Goal: Information Seeking & Learning: Learn about a topic

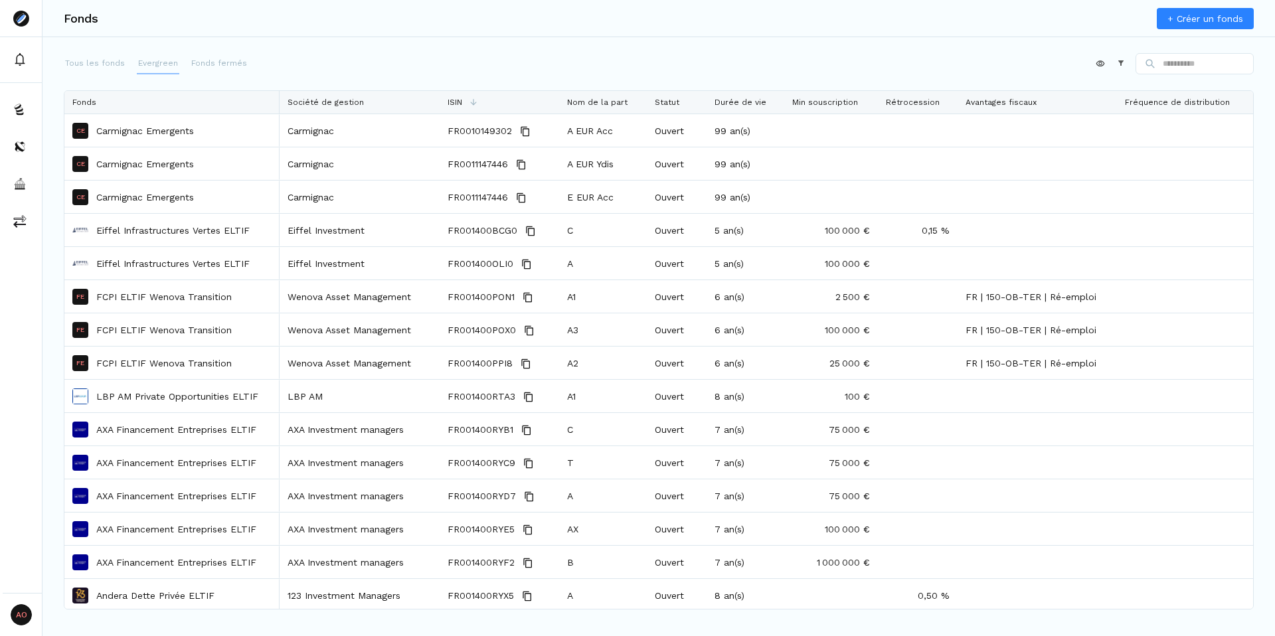
click at [169, 61] on p "Evergreen" at bounding box center [158, 63] width 40 height 12
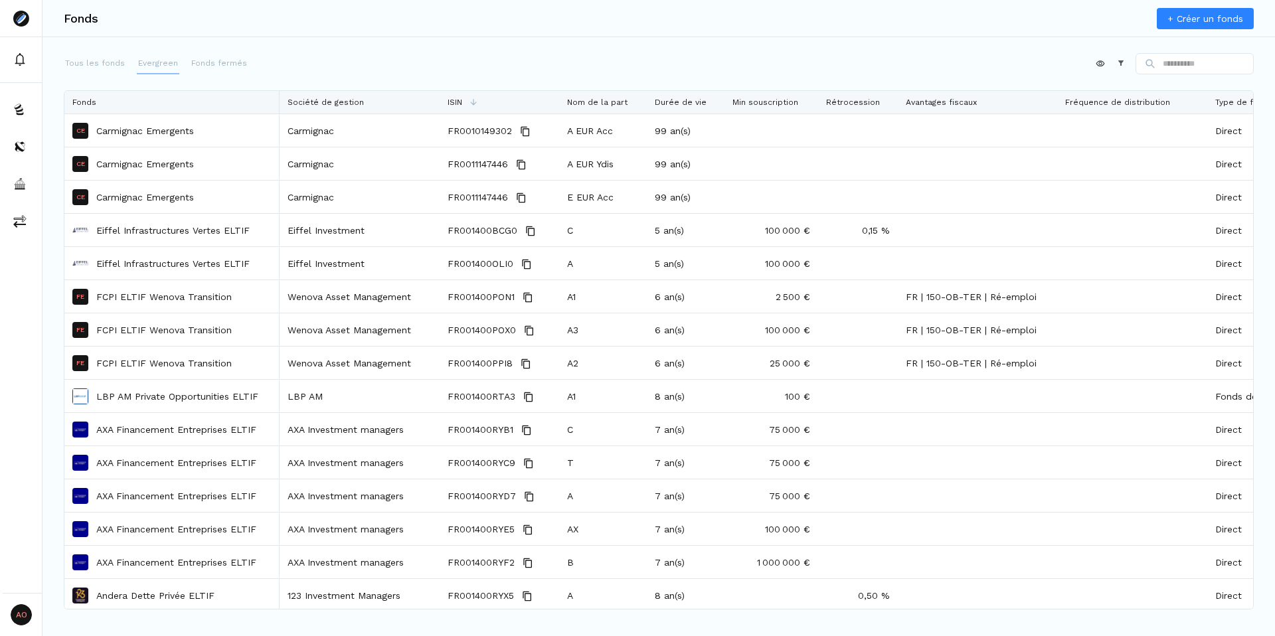
click at [153, 66] on p "Evergreen" at bounding box center [158, 63] width 40 height 12
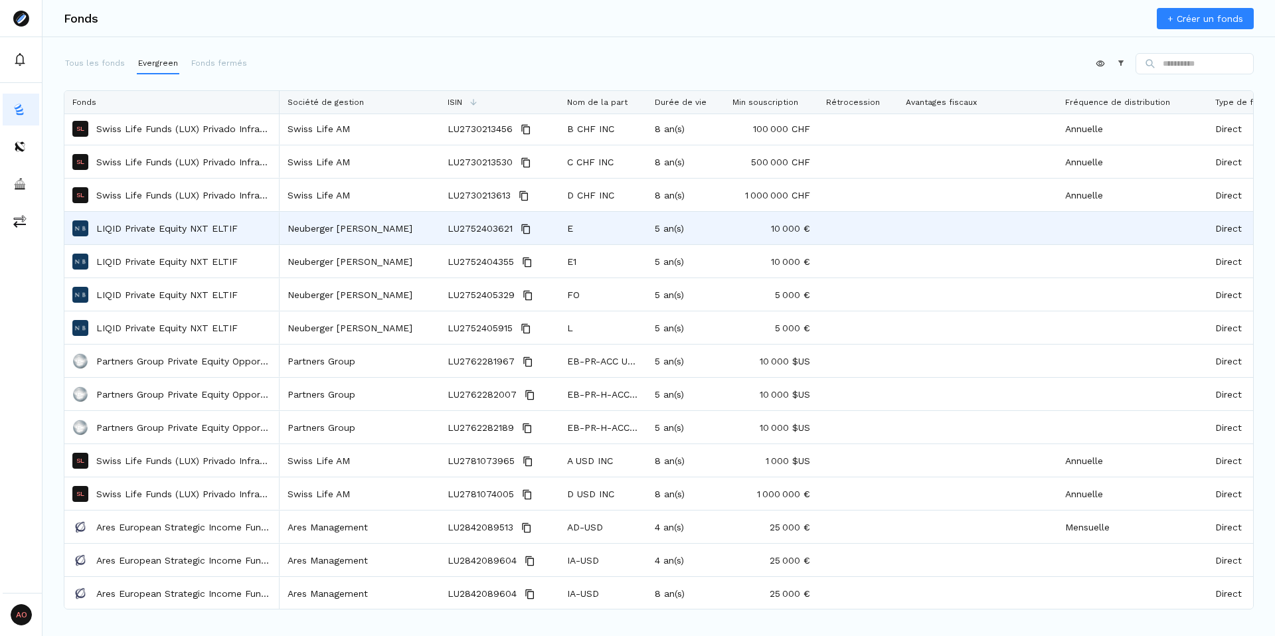
scroll to position [1556, 0]
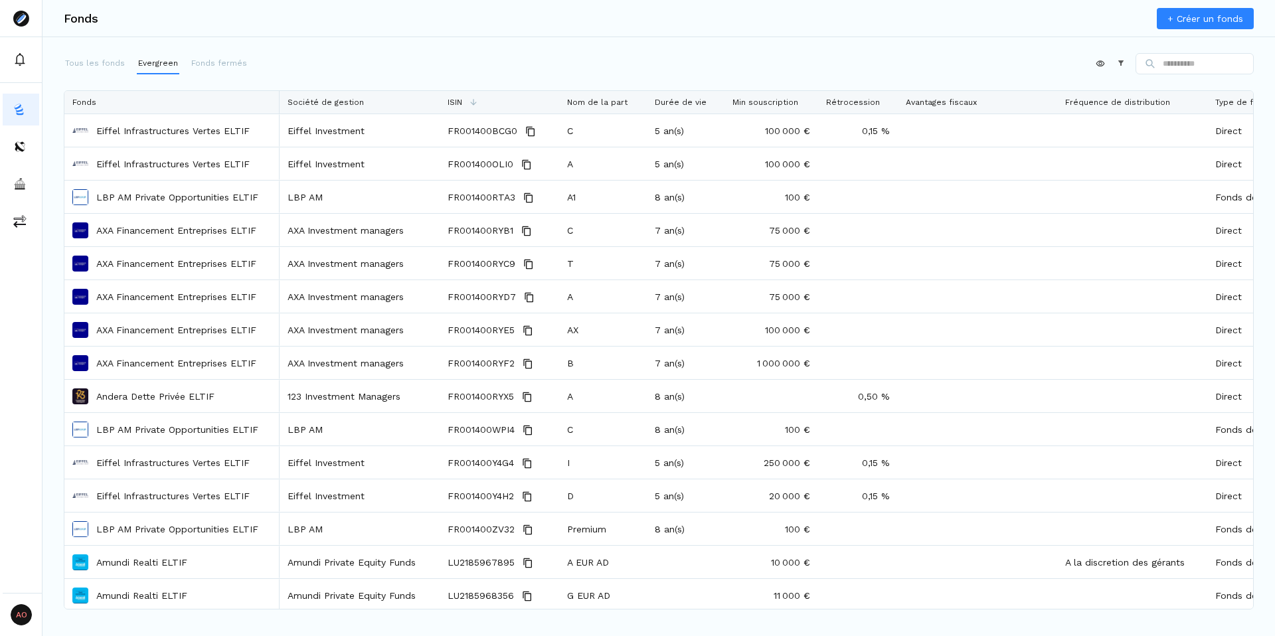
click at [638, 51] on div "Fonds + Créer un fonds Tous les fonds Evergreen Fonds fermés Appliquer Construc…" at bounding box center [659, 318] width 1233 height 636
click at [565, 61] on div "Appliquer Constructeur" at bounding box center [659, 66] width 1190 height 27
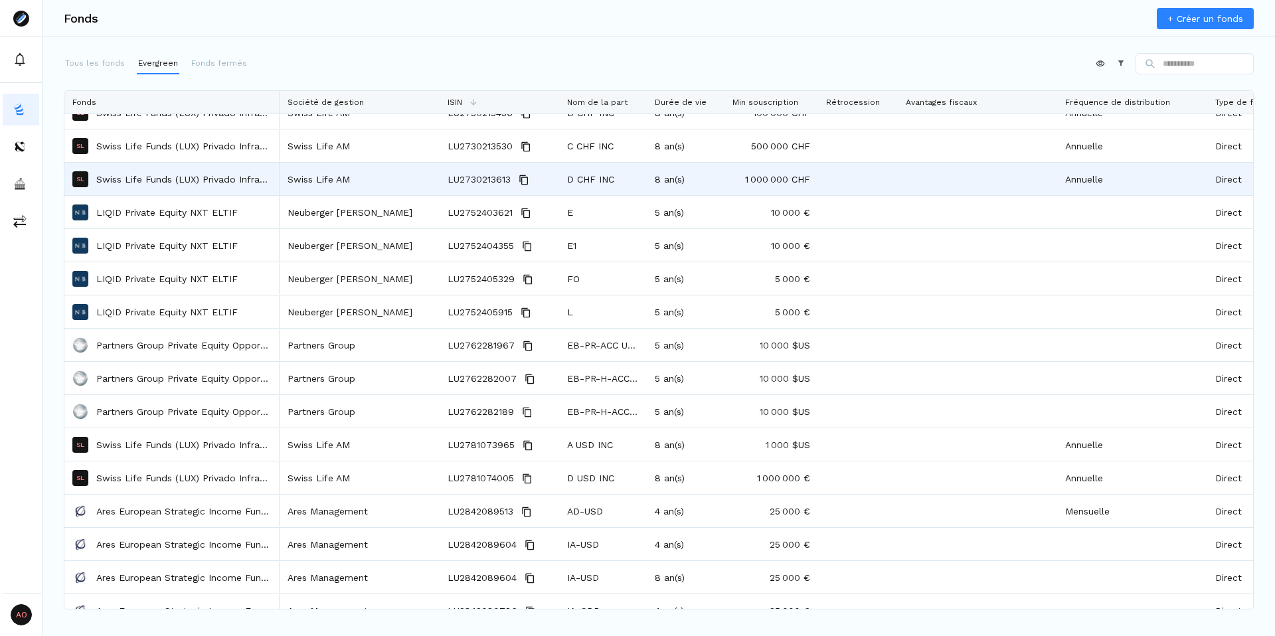
scroll to position [1807, 0]
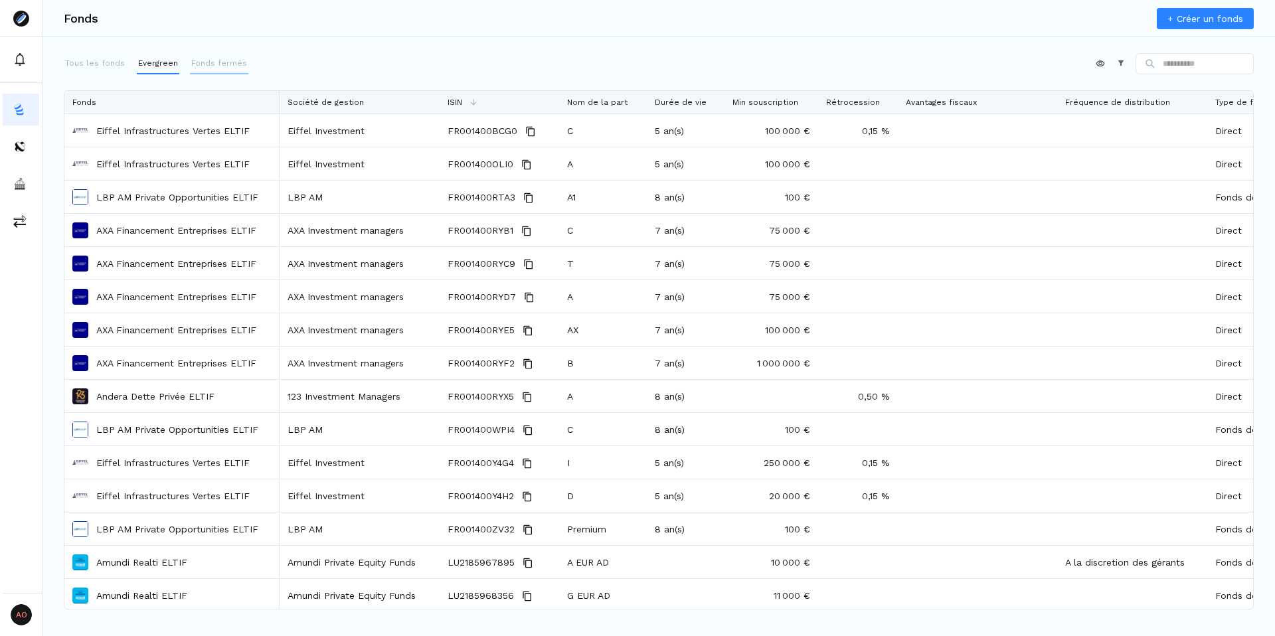
click at [209, 62] on p "Fonds fermés" at bounding box center [219, 63] width 56 height 12
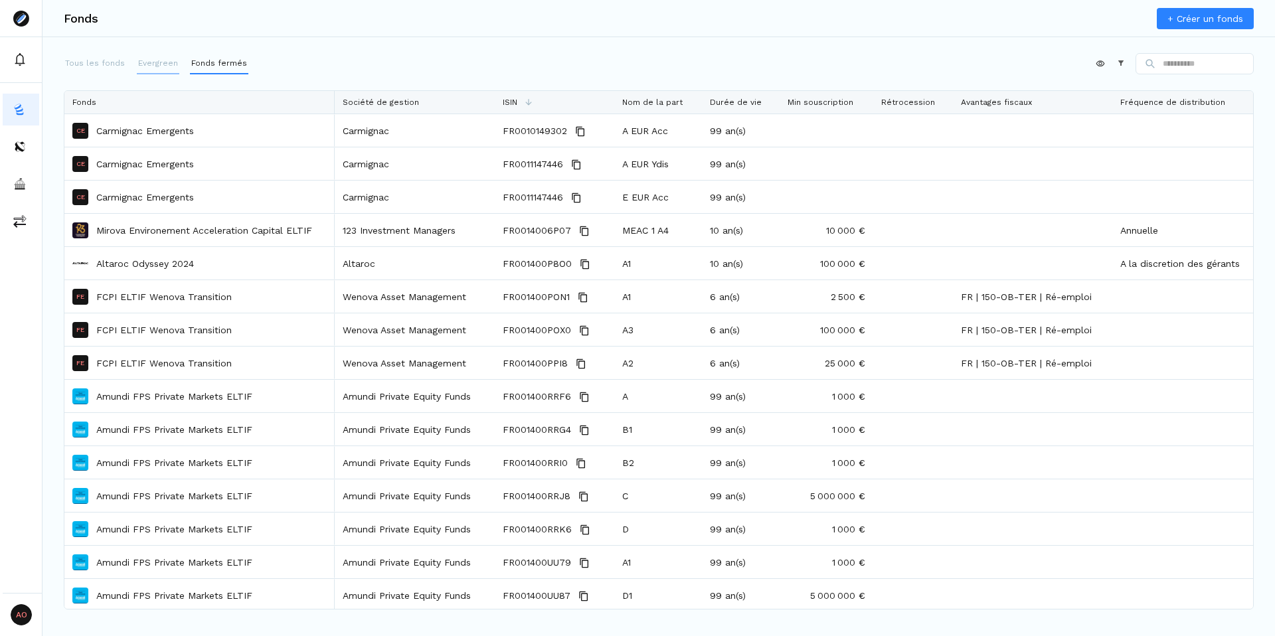
click at [145, 70] on button "Evergreen" at bounding box center [158, 63] width 43 height 21
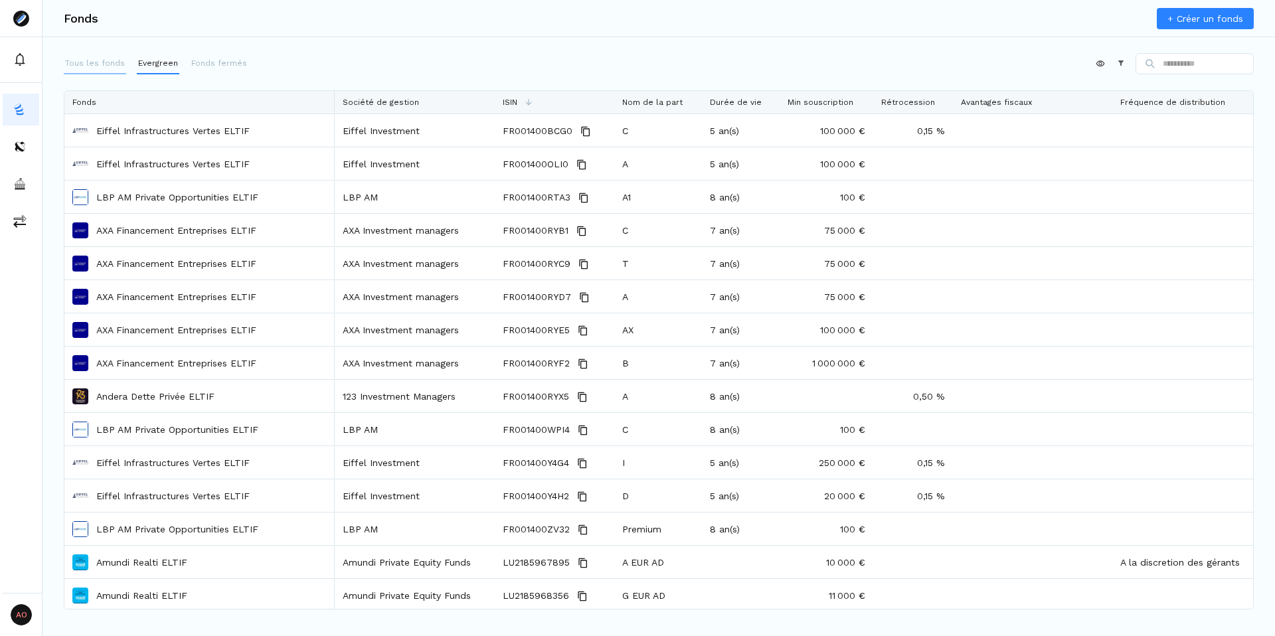
click at [89, 67] on p "Tous les fonds" at bounding box center [95, 63] width 60 height 12
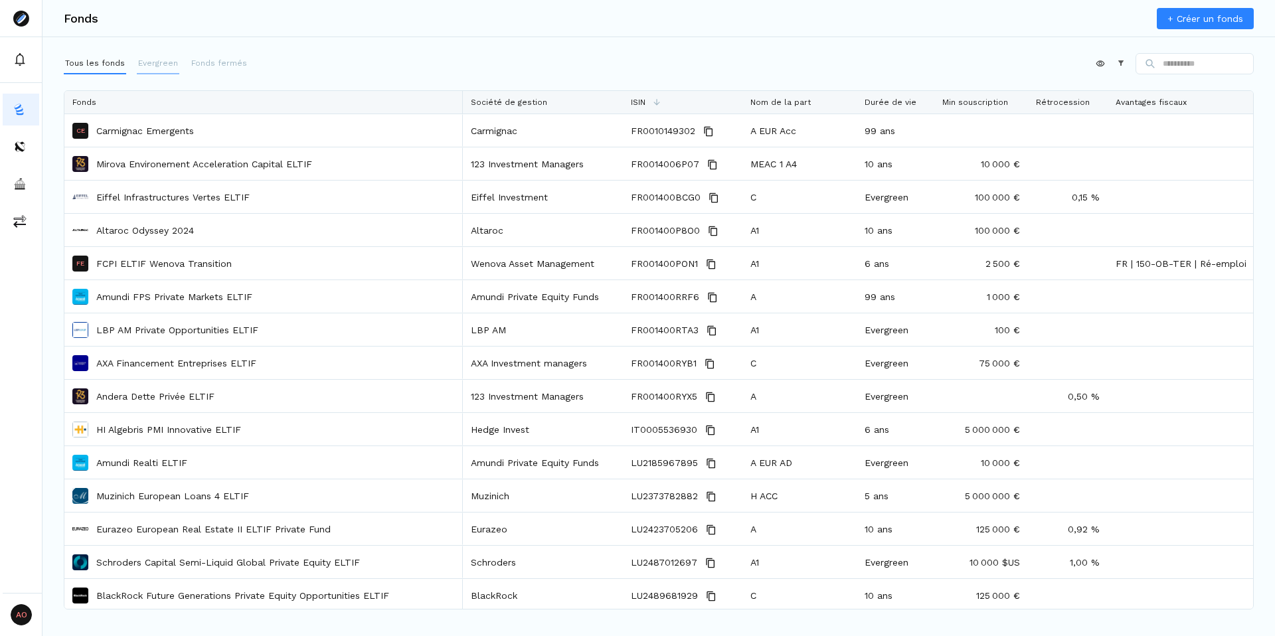
click at [163, 54] on button "Evergreen" at bounding box center [158, 63] width 43 height 21
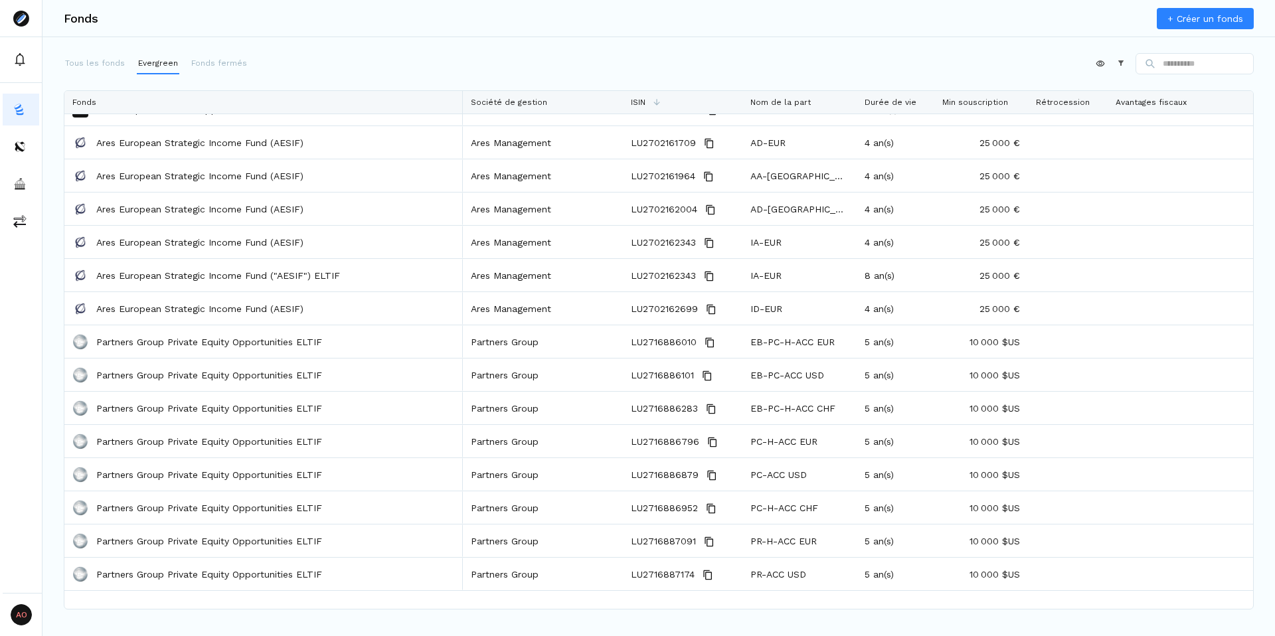
scroll to position [378, 0]
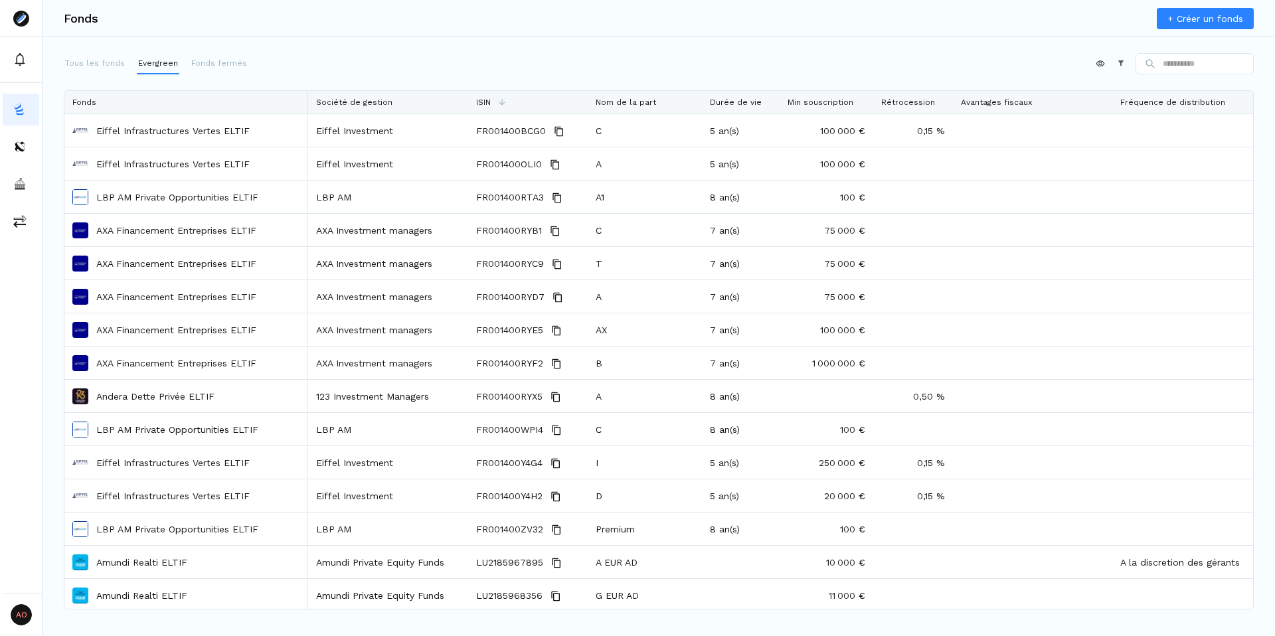
drag, startPoint x: 460, startPoint y: 101, endPoint x: 286, endPoint y: 107, distance: 174.8
click at [305, 107] on div at bounding box center [307, 102] width 5 height 23
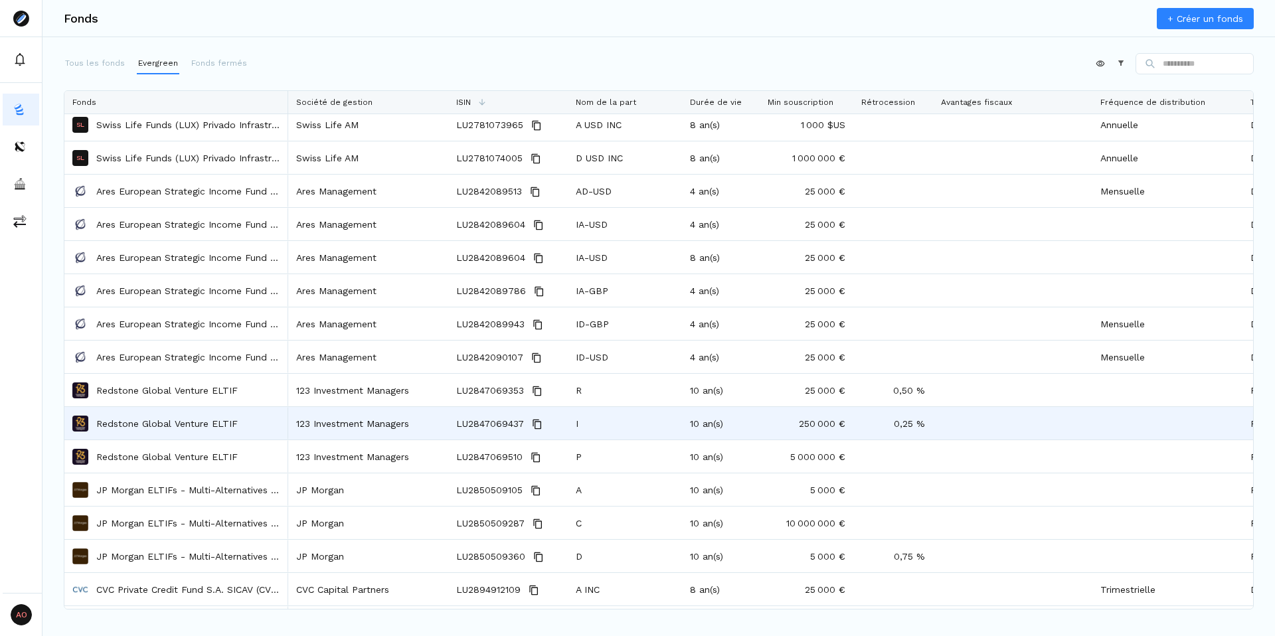
scroll to position [1966, 0]
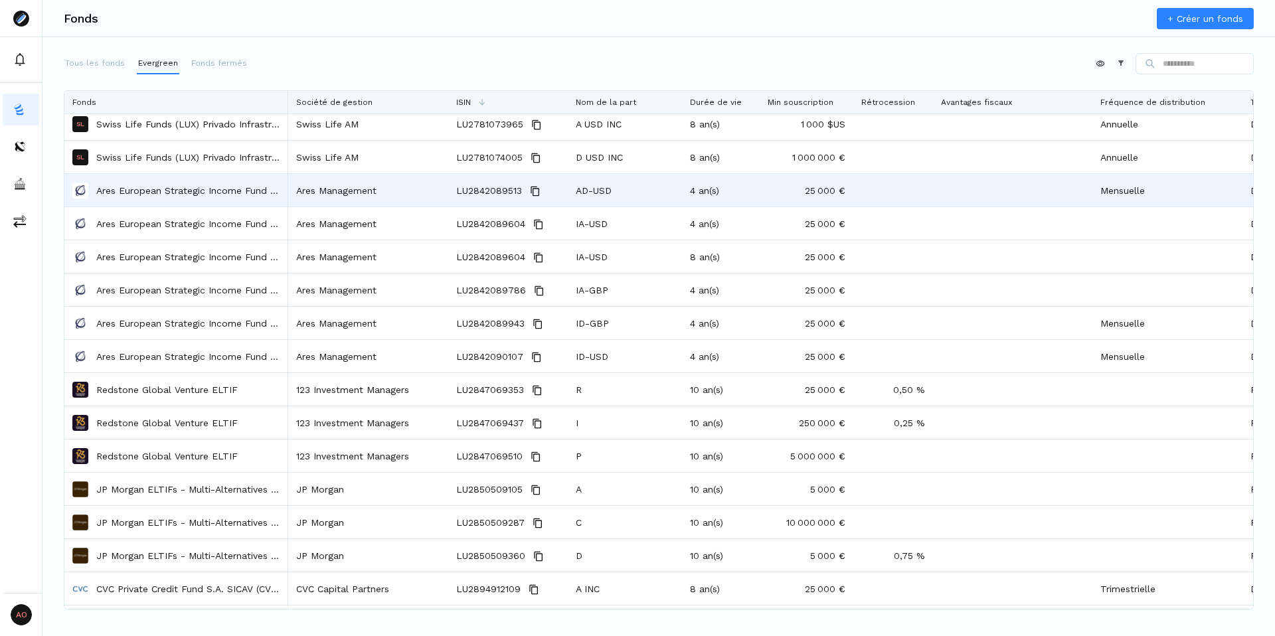
click at [152, 191] on p "Ares European Strategic Income Fund (AESIF)" at bounding box center [188, 190] width 184 height 13
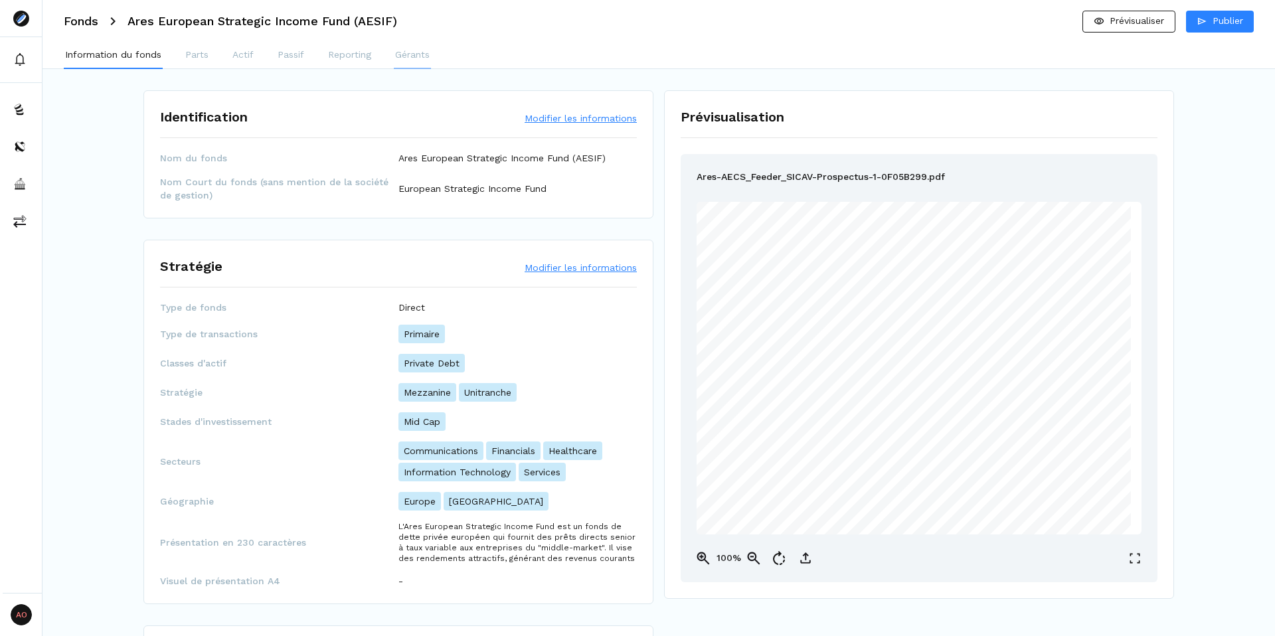
click at [422, 56] on p "Gérants" at bounding box center [412, 55] width 35 height 14
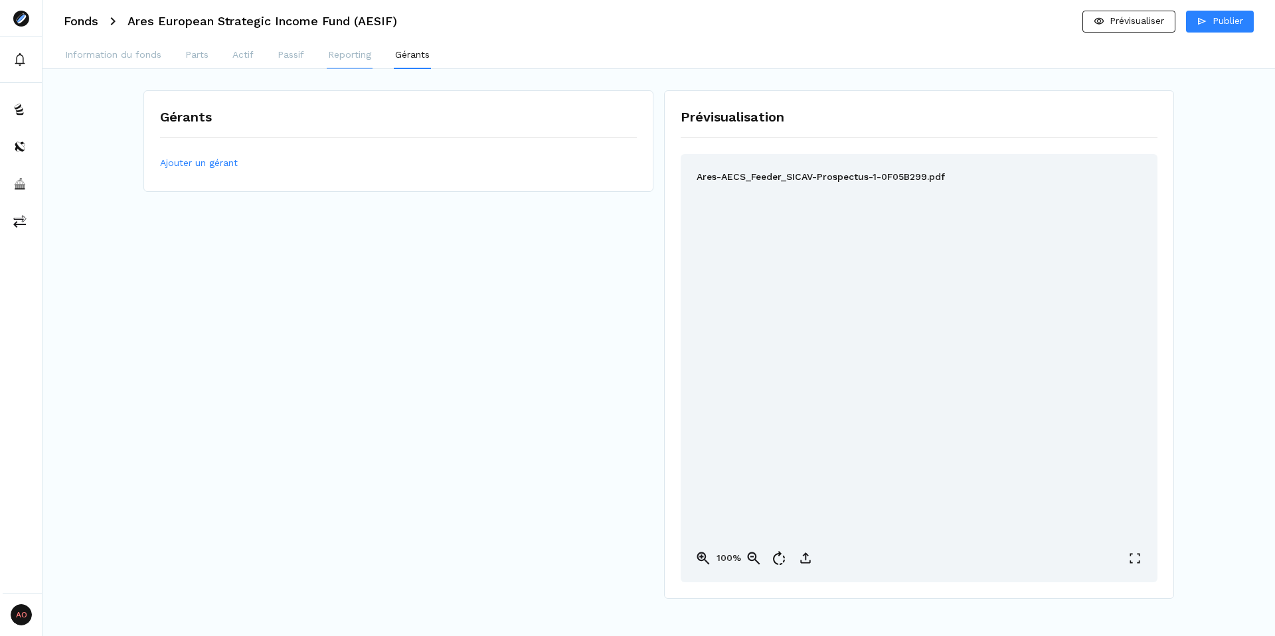
click at [368, 58] on p "Reporting" at bounding box center [349, 55] width 43 height 14
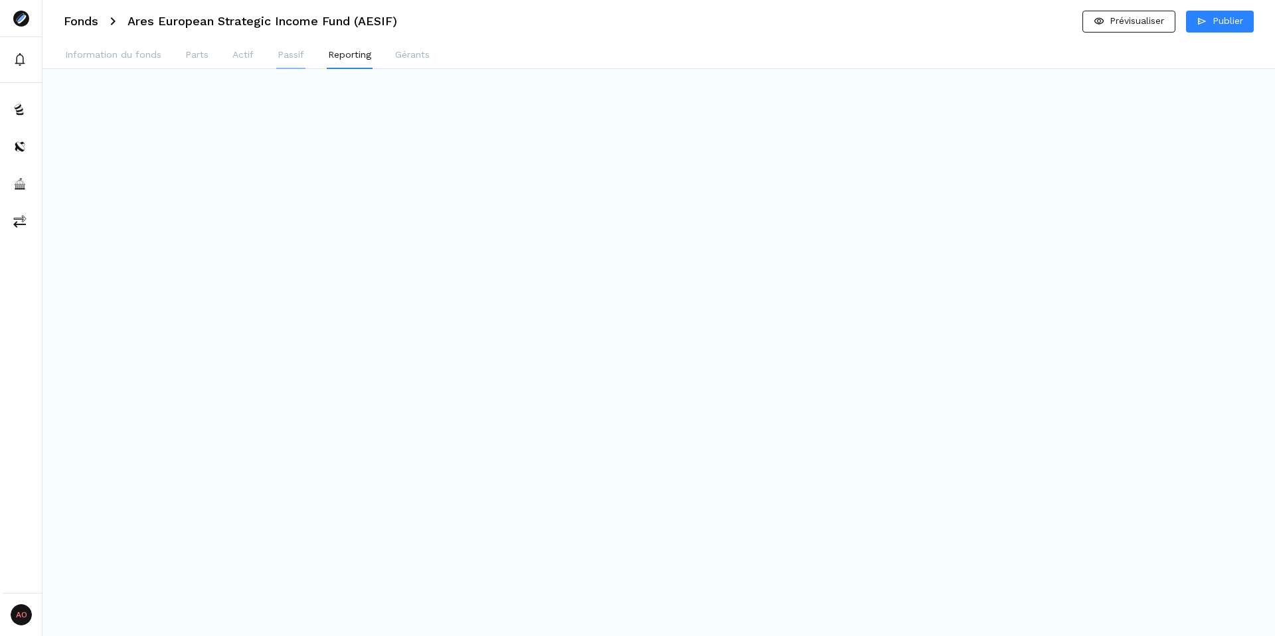
click at [288, 56] on p "Passif" at bounding box center [291, 55] width 27 height 14
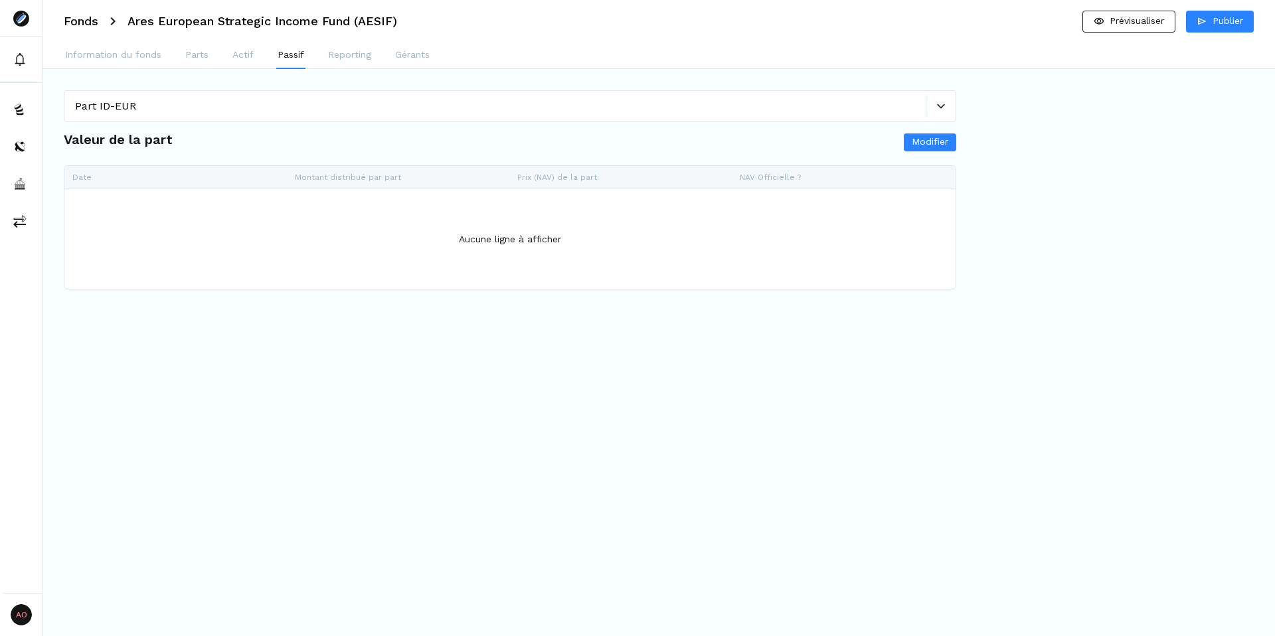
click at [229, 59] on div "Information du fonds Parts Actif Passif Reporting Gérants" at bounding box center [659, 56] width 1233 height 27
click at [191, 54] on p "Parts" at bounding box center [196, 55] width 23 height 14
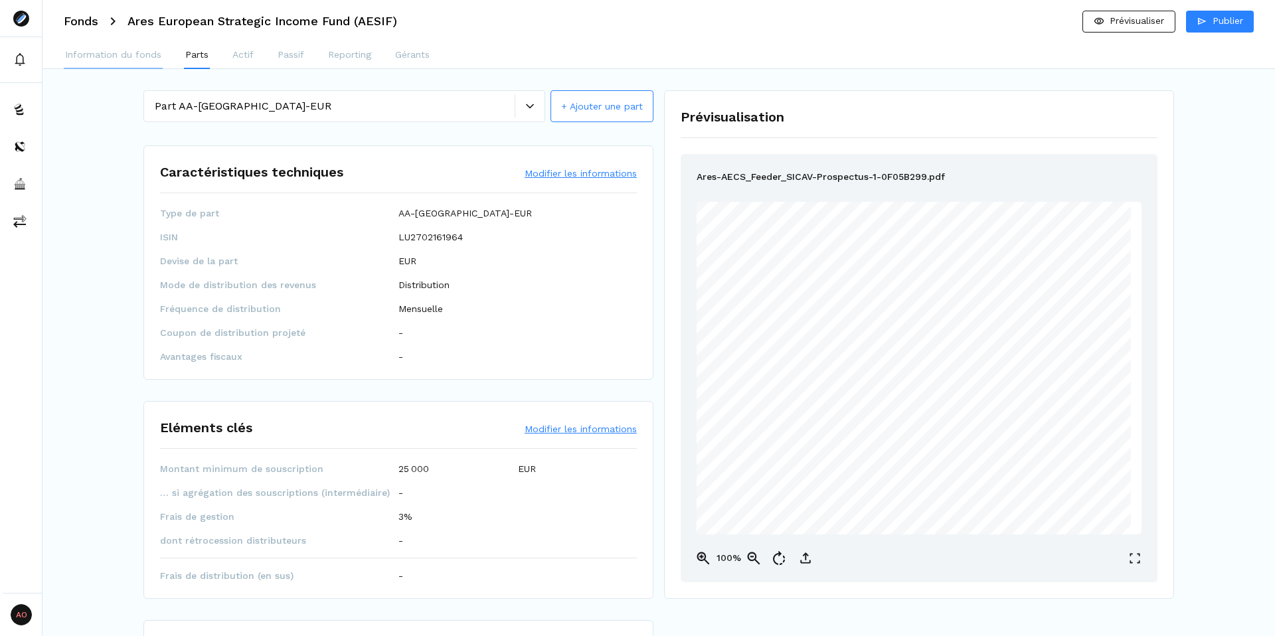
click at [86, 60] on p "Information du fonds" at bounding box center [113, 55] width 96 height 14
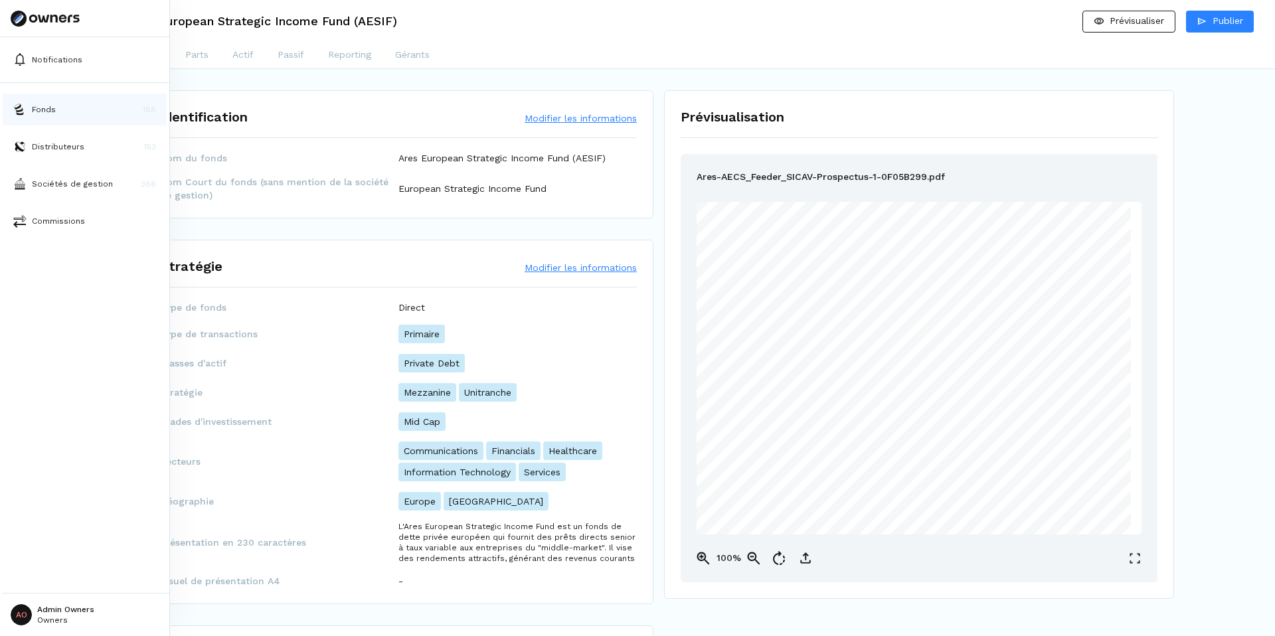
click at [31, 113] on button "Fonds 188" at bounding box center [85, 110] width 164 height 32
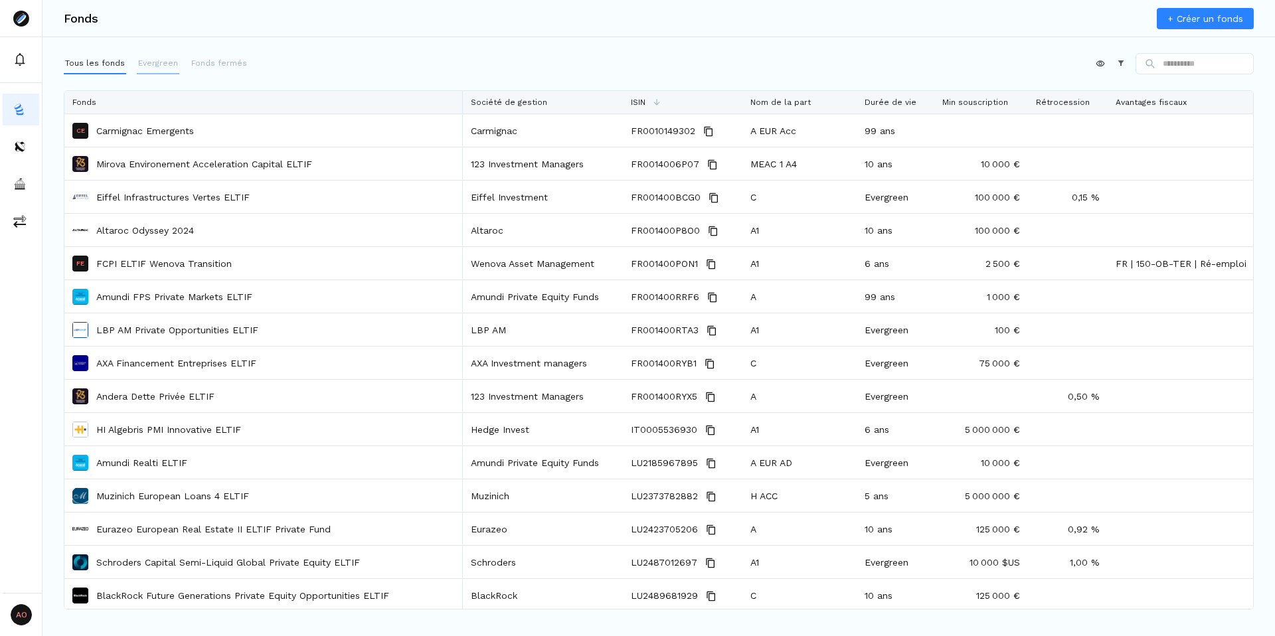
click at [159, 64] on p "Evergreen" at bounding box center [158, 63] width 40 height 12
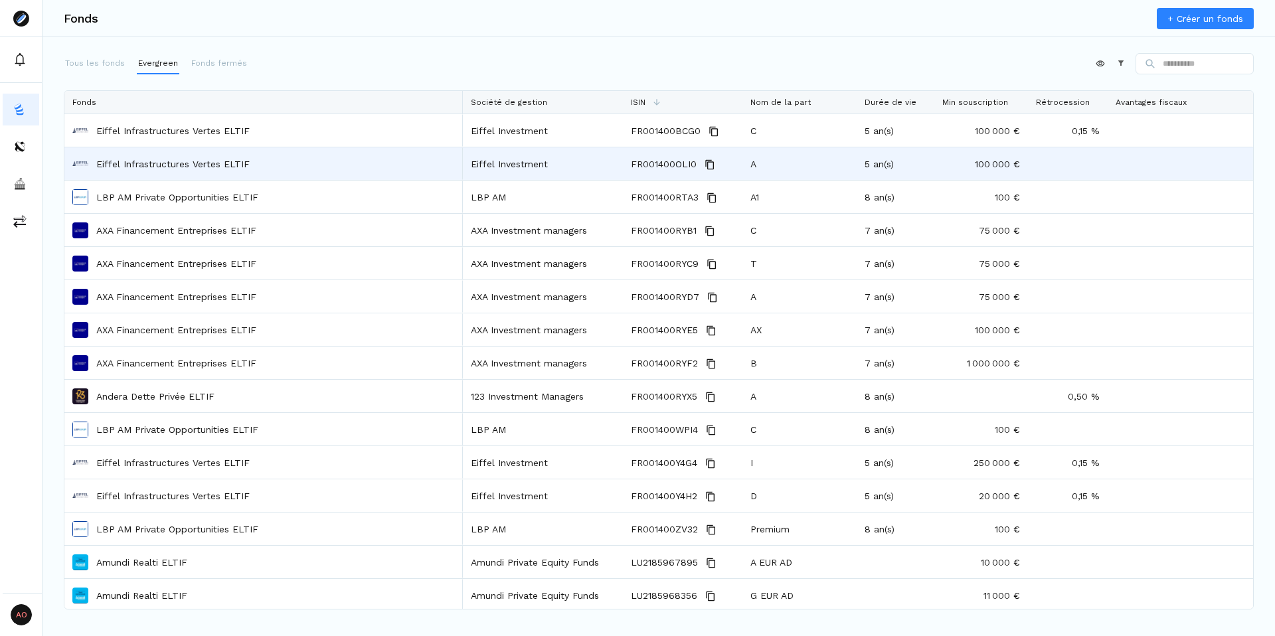
click at [157, 163] on p "Eiffel Infrastructures Vertes ELTIF" at bounding box center [172, 163] width 153 height 13
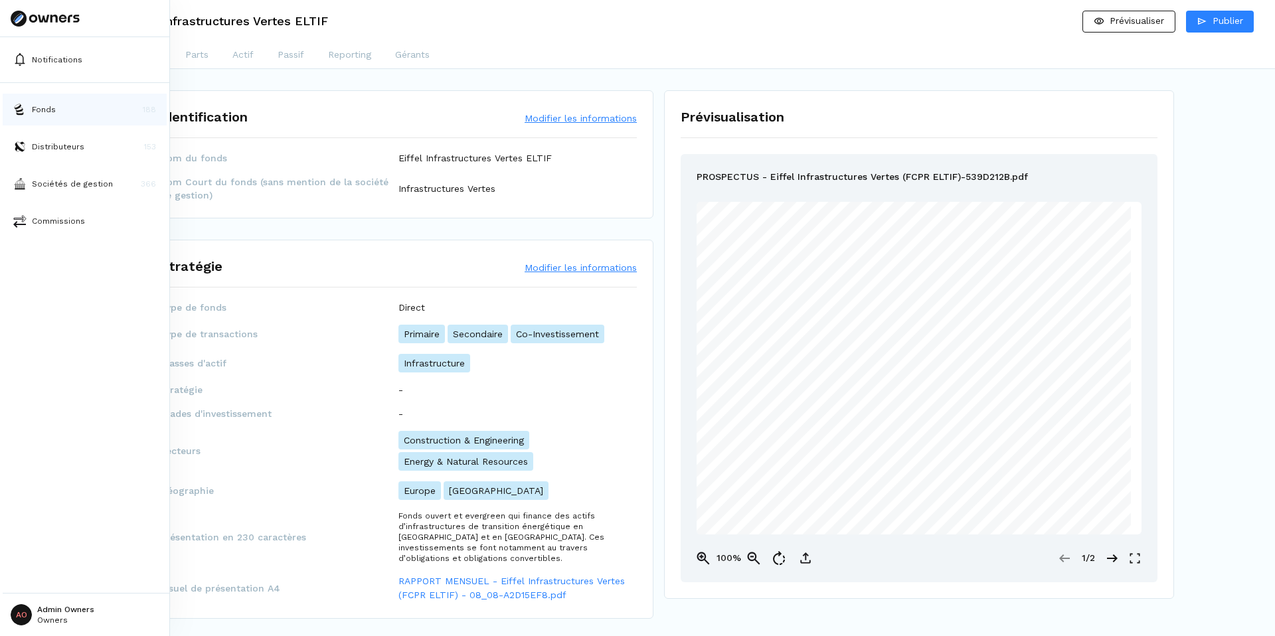
click at [43, 106] on p "Fonds" at bounding box center [44, 110] width 24 height 12
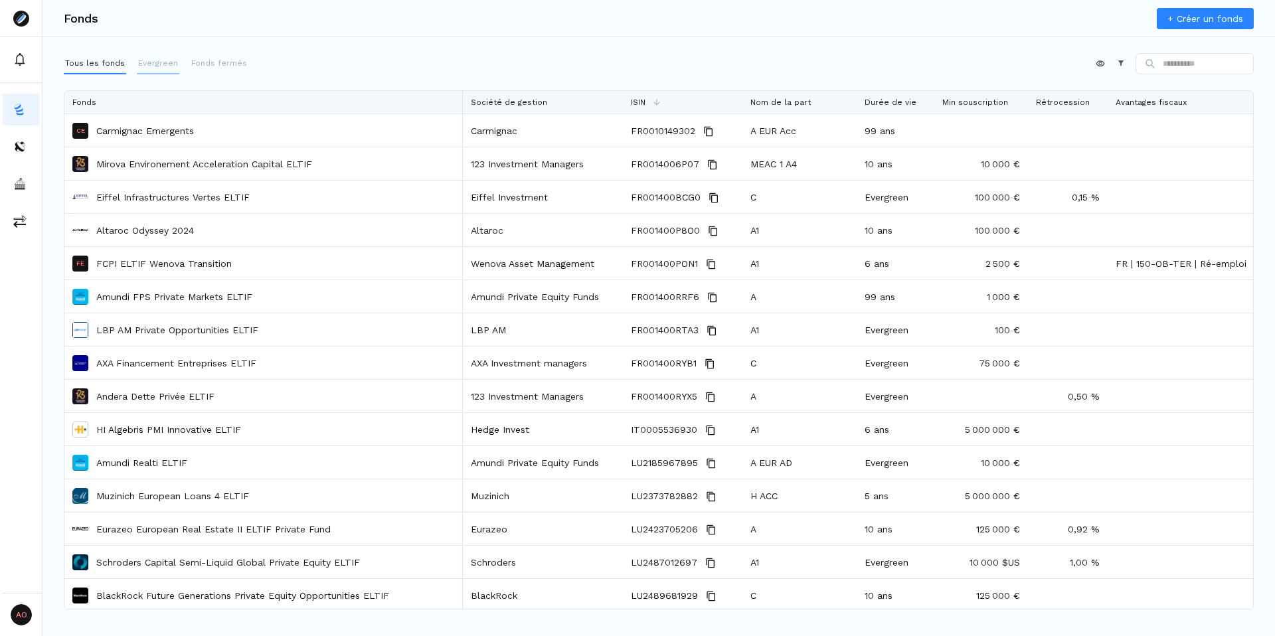
click at [138, 57] on p "Evergreen" at bounding box center [158, 63] width 40 height 12
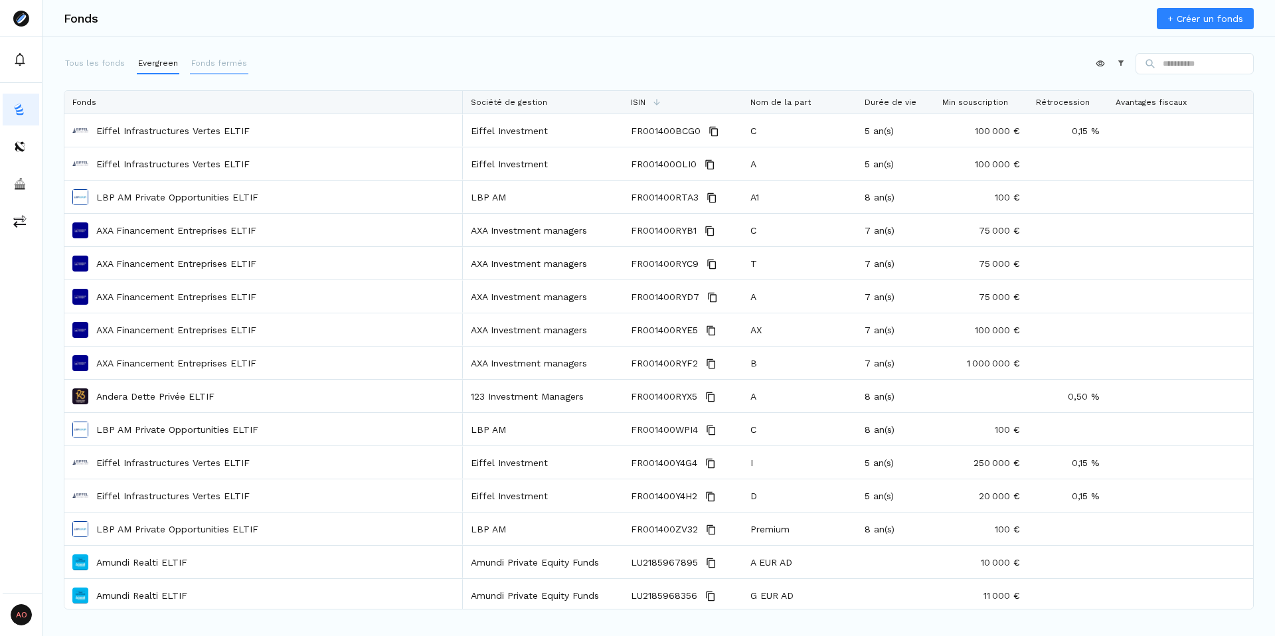
click at [230, 66] on p "Fonds fermés" at bounding box center [219, 63] width 56 height 12
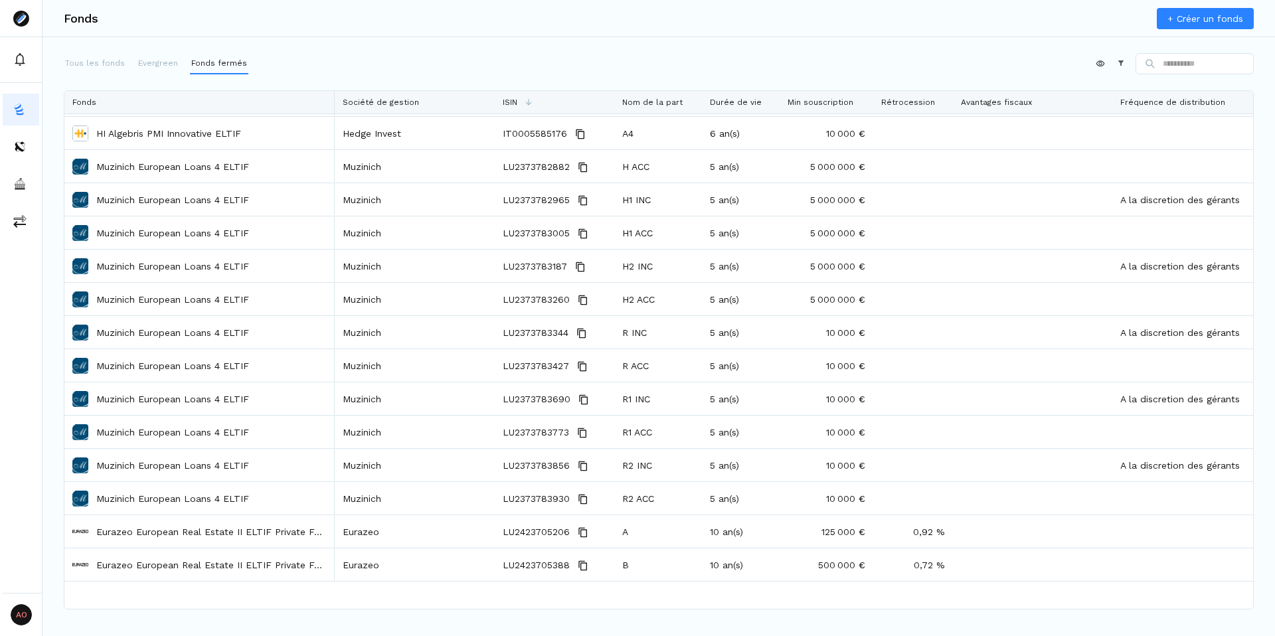
scroll to position [6, 0]
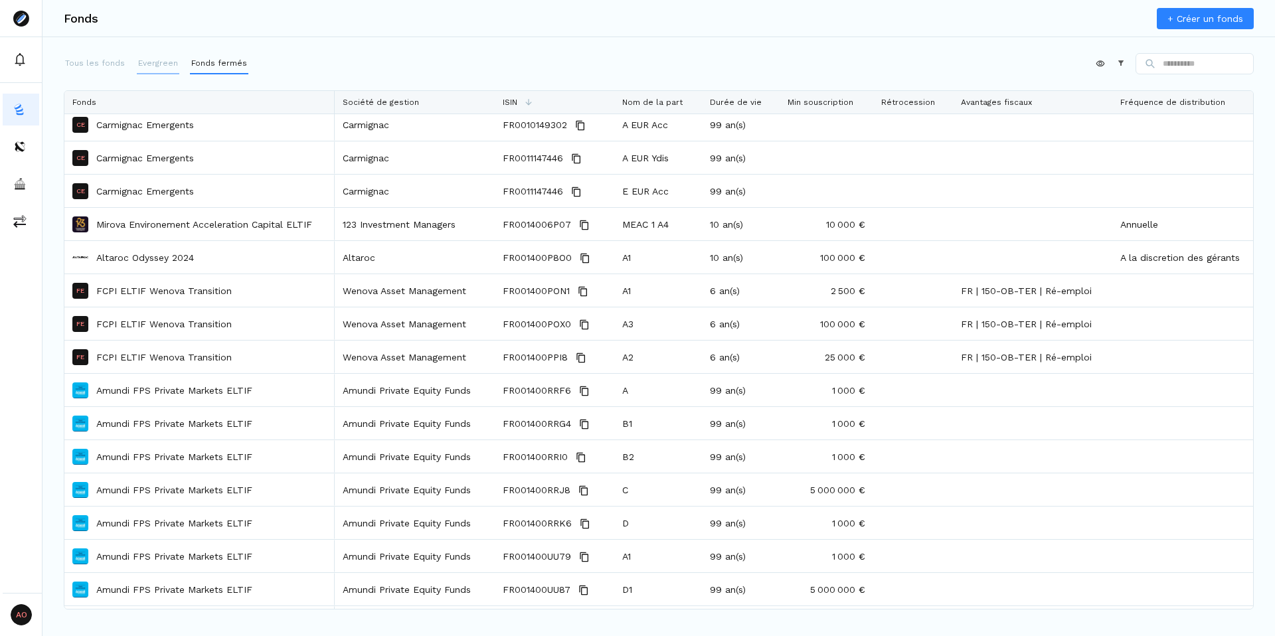
click at [157, 63] on p "Evergreen" at bounding box center [158, 63] width 40 height 12
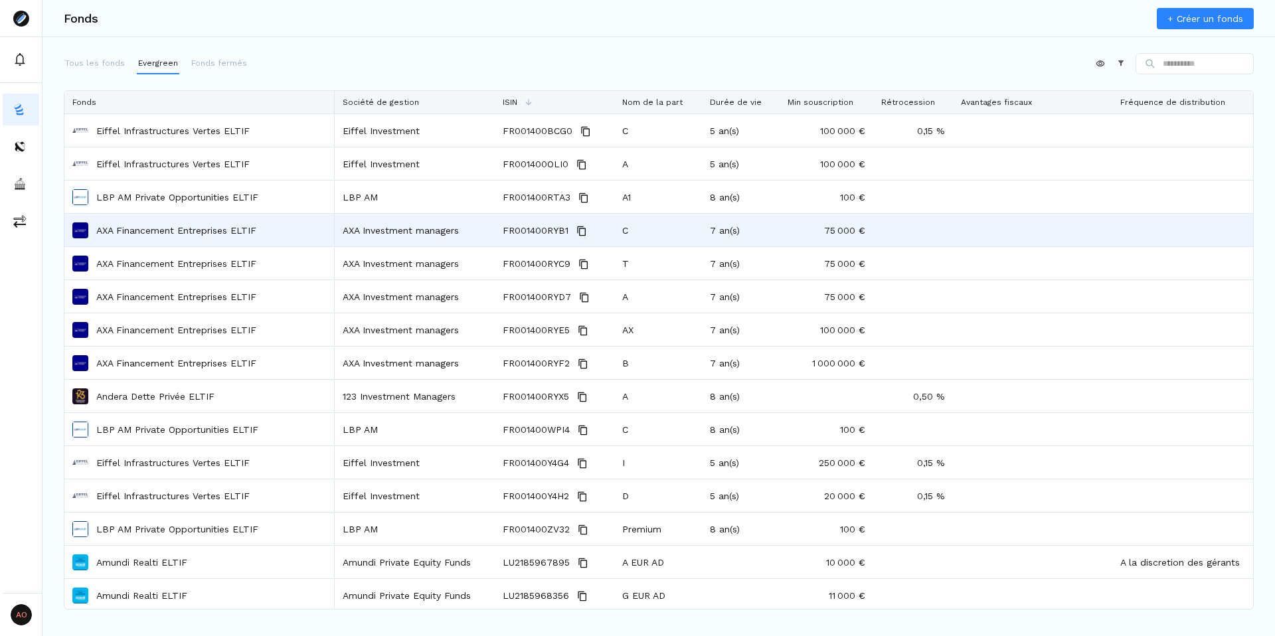
click at [176, 227] on p "AXA Financement Entreprises ELTIF" at bounding box center [176, 230] width 160 height 13
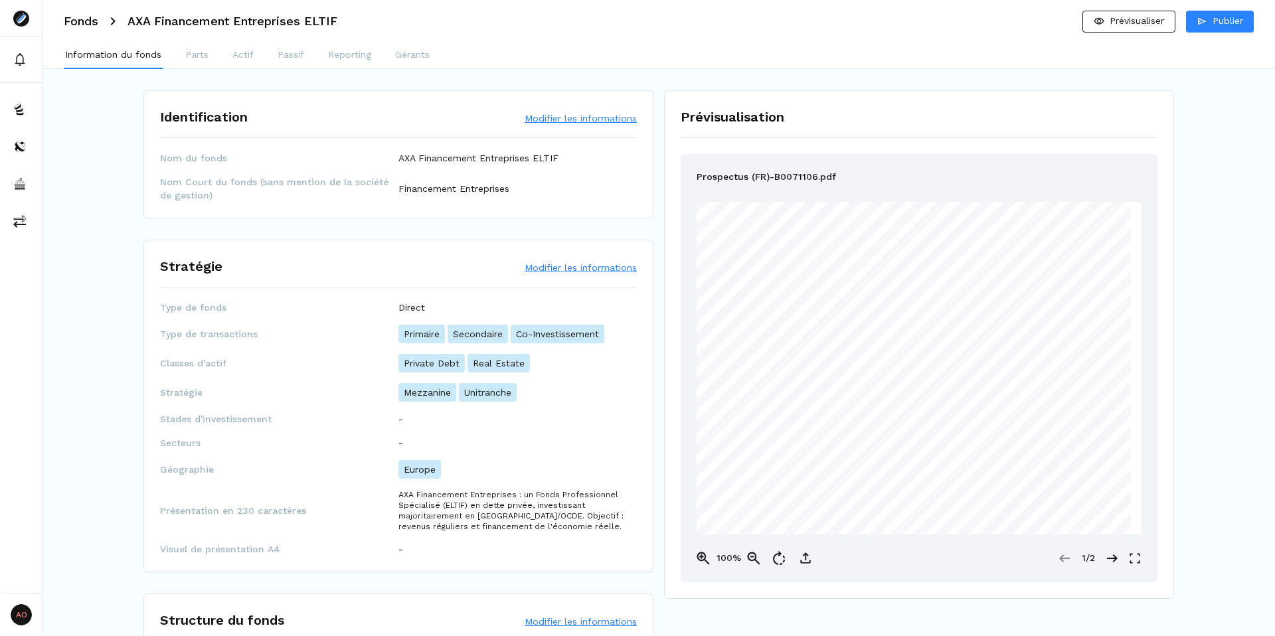
click at [181, 48] on div "Information du fonds Parts Actif Passif Reporting Gérants" at bounding box center [659, 56] width 1233 height 27
click at [195, 57] on p "Parts" at bounding box center [196, 55] width 23 height 14
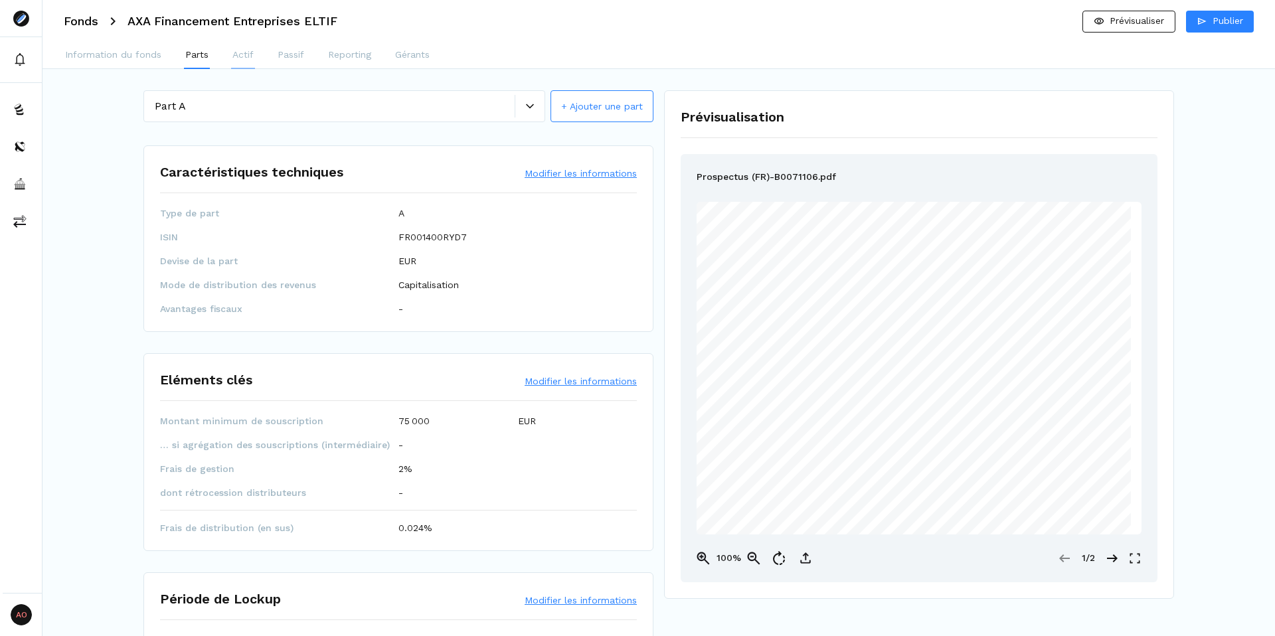
click at [250, 57] on p "Actif" at bounding box center [243, 55] width 21 height 14
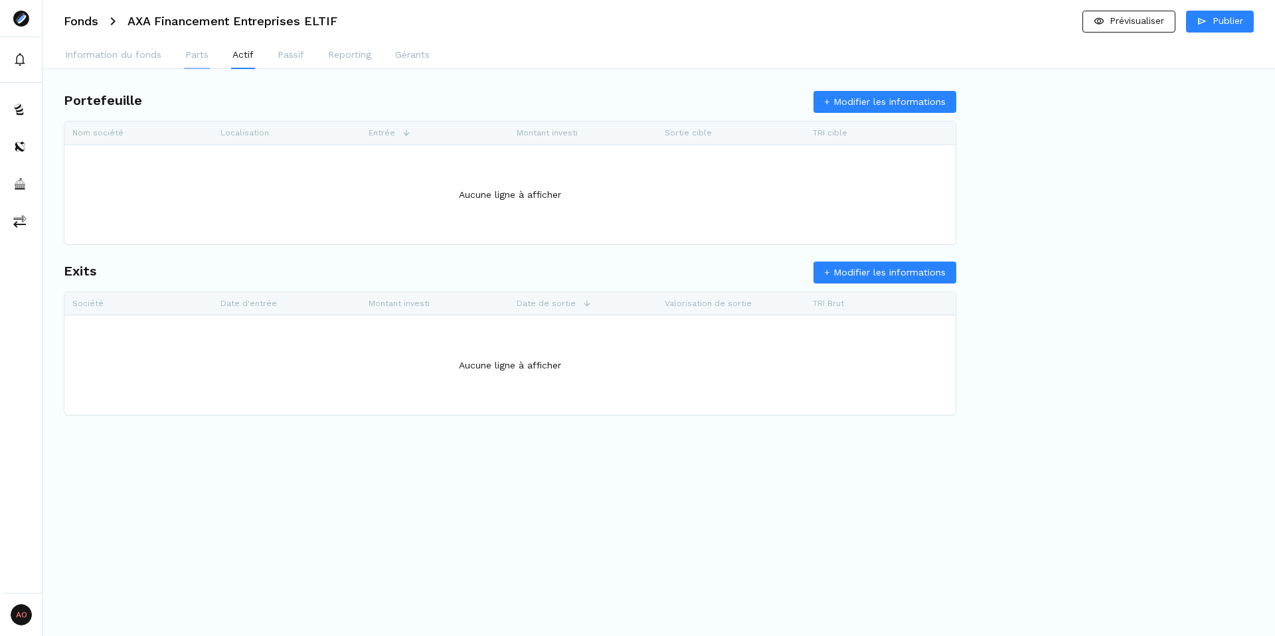
click at [208, 59] on p "Parts" at bounding box center [196, 55] width 23 height 14
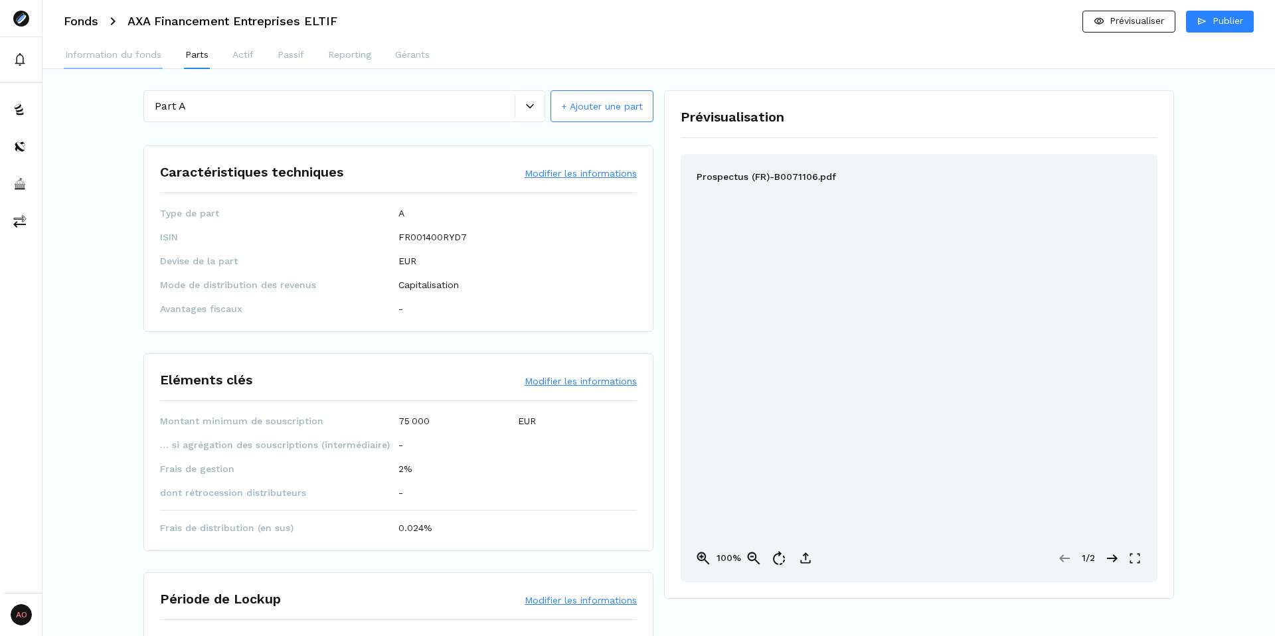
click at [133, 52] on p "Information du fonds" at bounding box center [113, 55] width 96 height 14
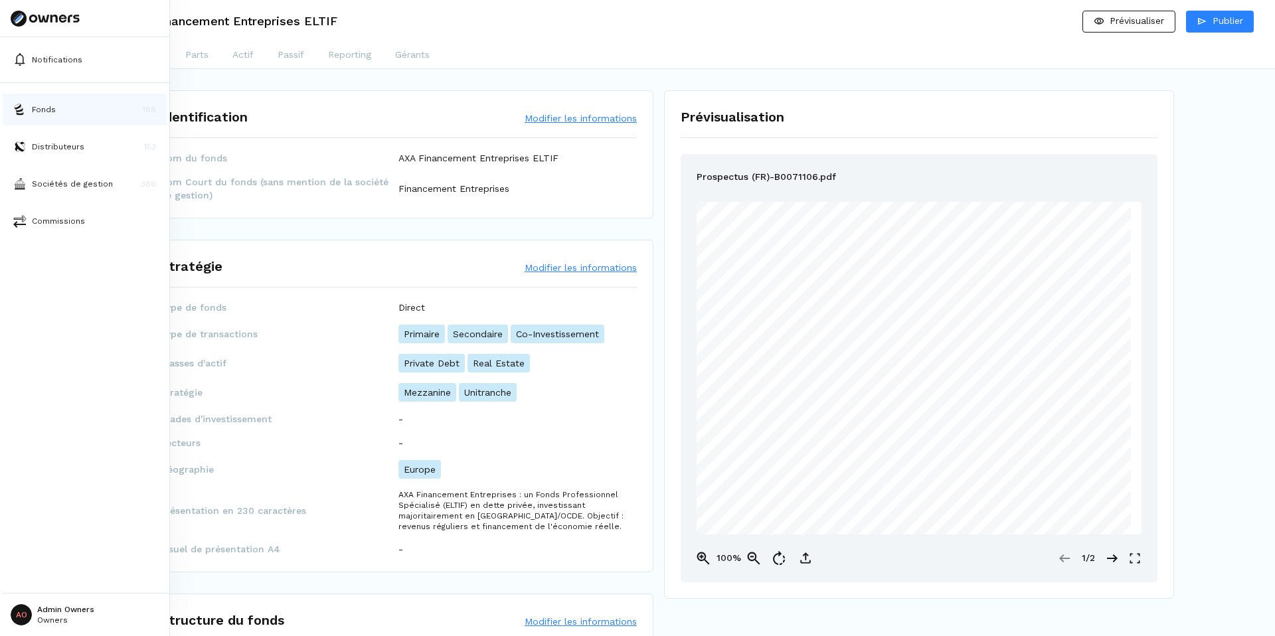
click at [43, 107] on p "Fonds" at bounding box center [44, 110] width 24 height 12
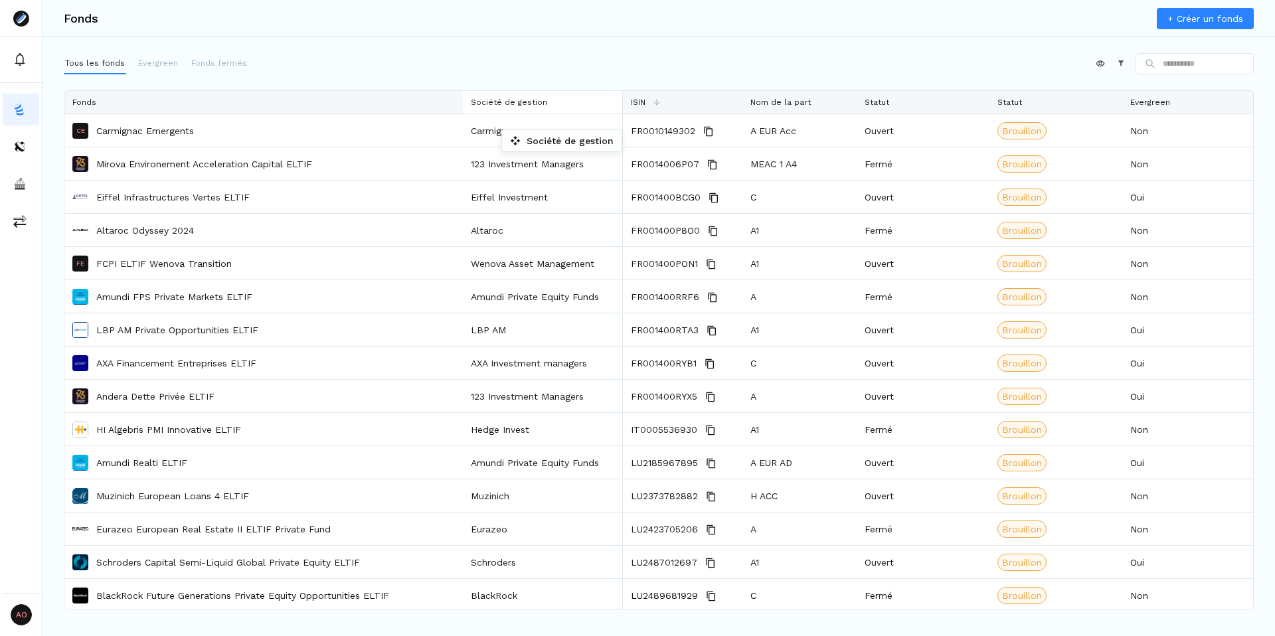
drag, startPoint x: 462, startPoint y: 100, endPoint x: 504, endPoint y: 133, distance: 53.4
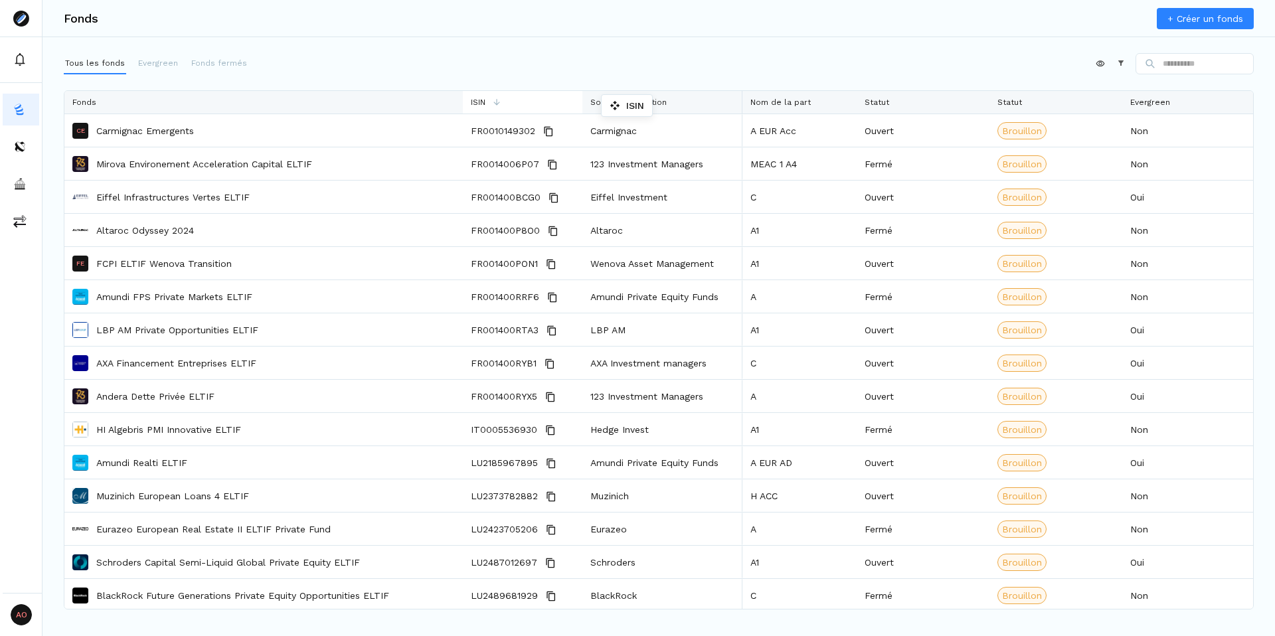
drag, startPoint x: 624, startPoint y: 98, endPoint x: 608, endPoint y: 98, distance: 15.9
click at [161, 57] on p "Evergreen" at bounding box center [158, 63] width 40 height 12
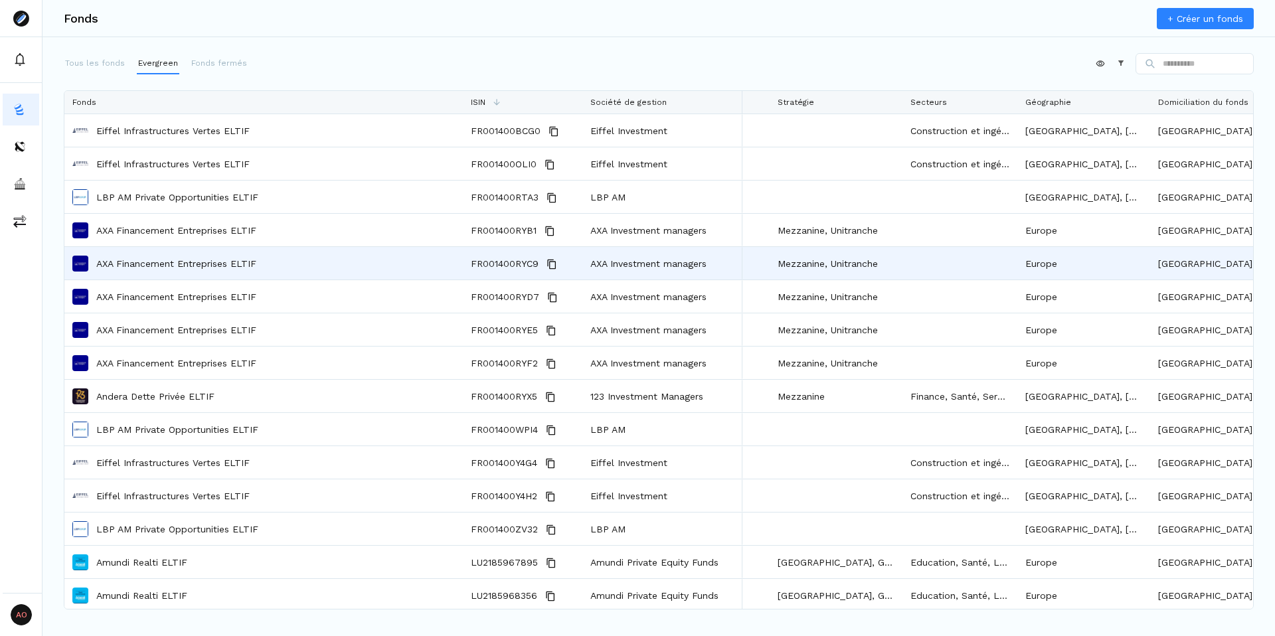
scroll to position [0, 1375]
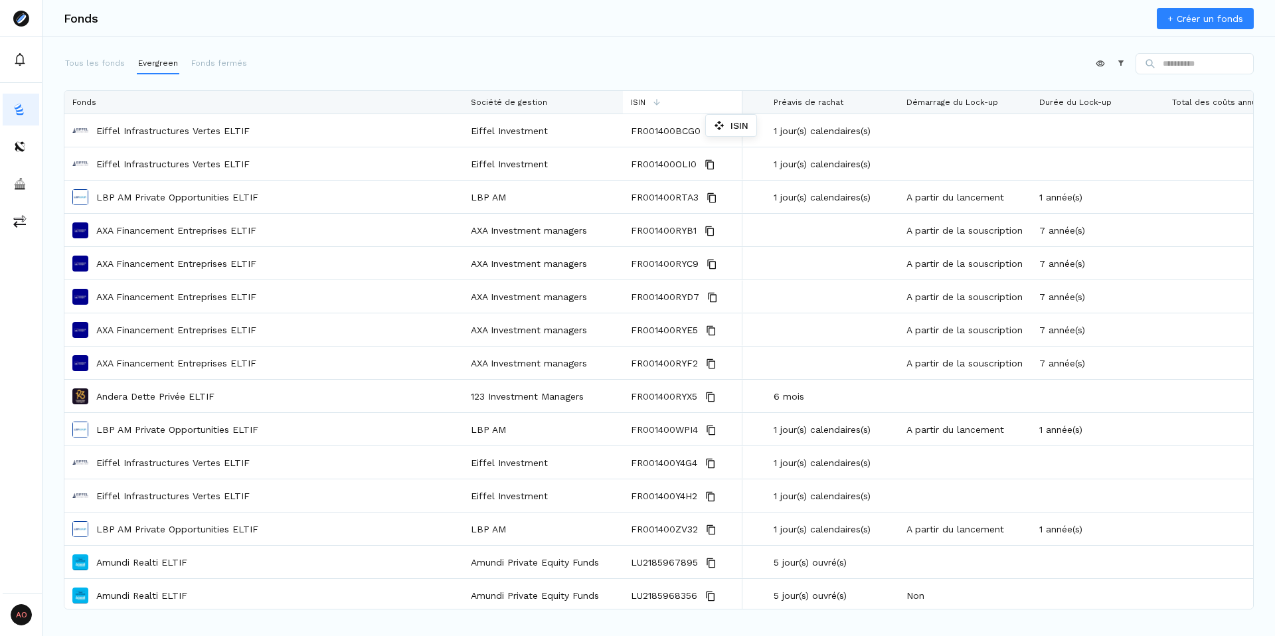
drag, startPoint x: 527, startPoint y: 103, endPoint x: 712, endPoint y: 118, distance: 185.9
click at [522, 100] on span "Société de gestion" at bounding box center [509, 102] width 76 height 9
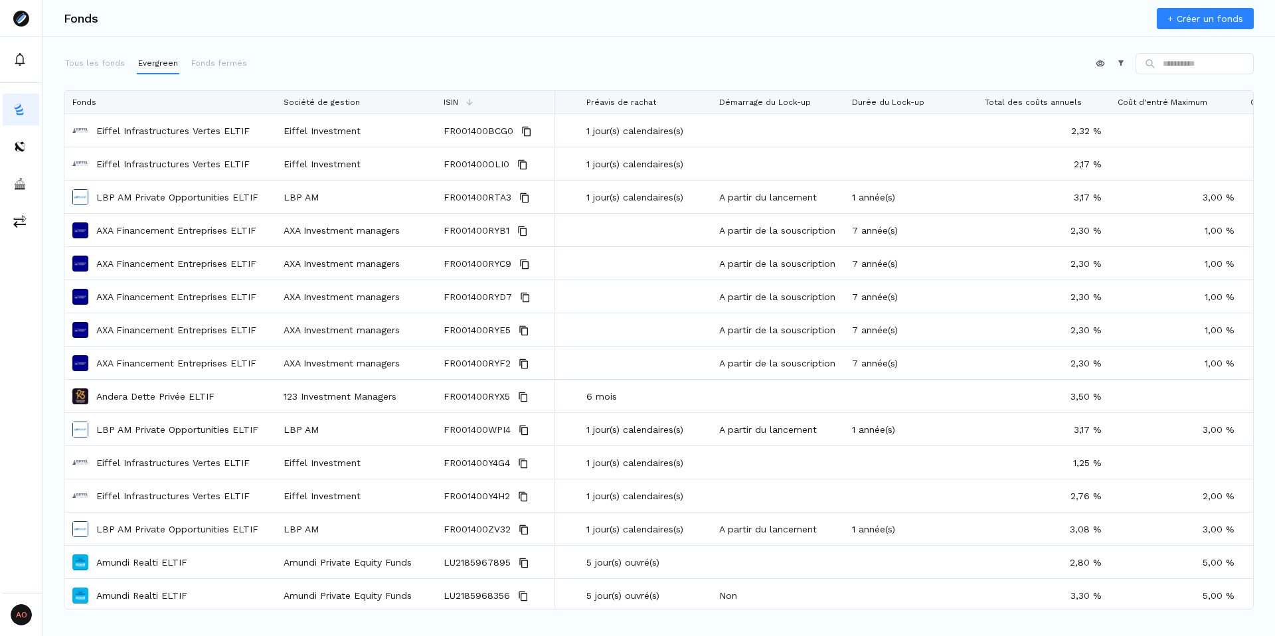
drag, startPoint x: 460, startPoint y: 98, endPoint x: 273, endPoint y: 118, distance: 188.4
click at [273, 118] on div "Fonds ISIN Société de gestion Gate (en % de NAV) Fréquence de rachat Préavis de…" at bounding box center [658, 350] width 1189 height 518
click at [578, 67] on div "Appliquer Constructeur" at bounding box center [659, 66] width 1190 height 27
click at [512, 58] on div "Appliquer Constructeur" at bounding box center [659, 66] width 1190 height 27
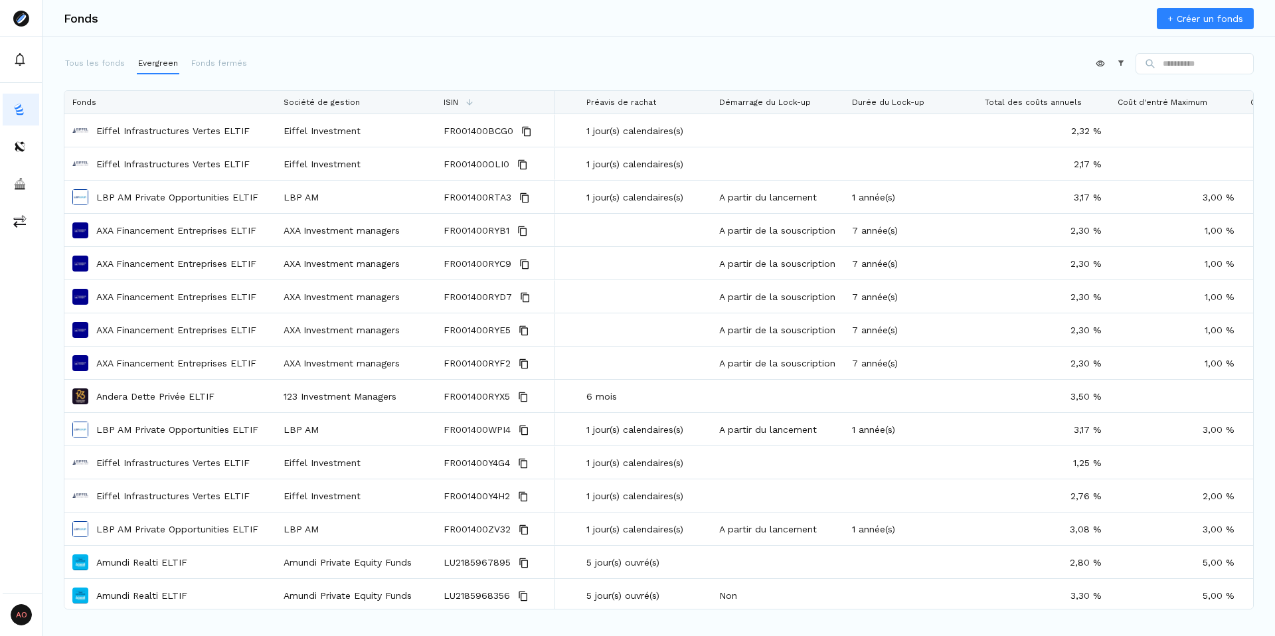
click at [549, 63] on div "Appliquer Constructeur" at bounding box center [659, 66] width 1190 height 27
